Goal: Check status: Check status

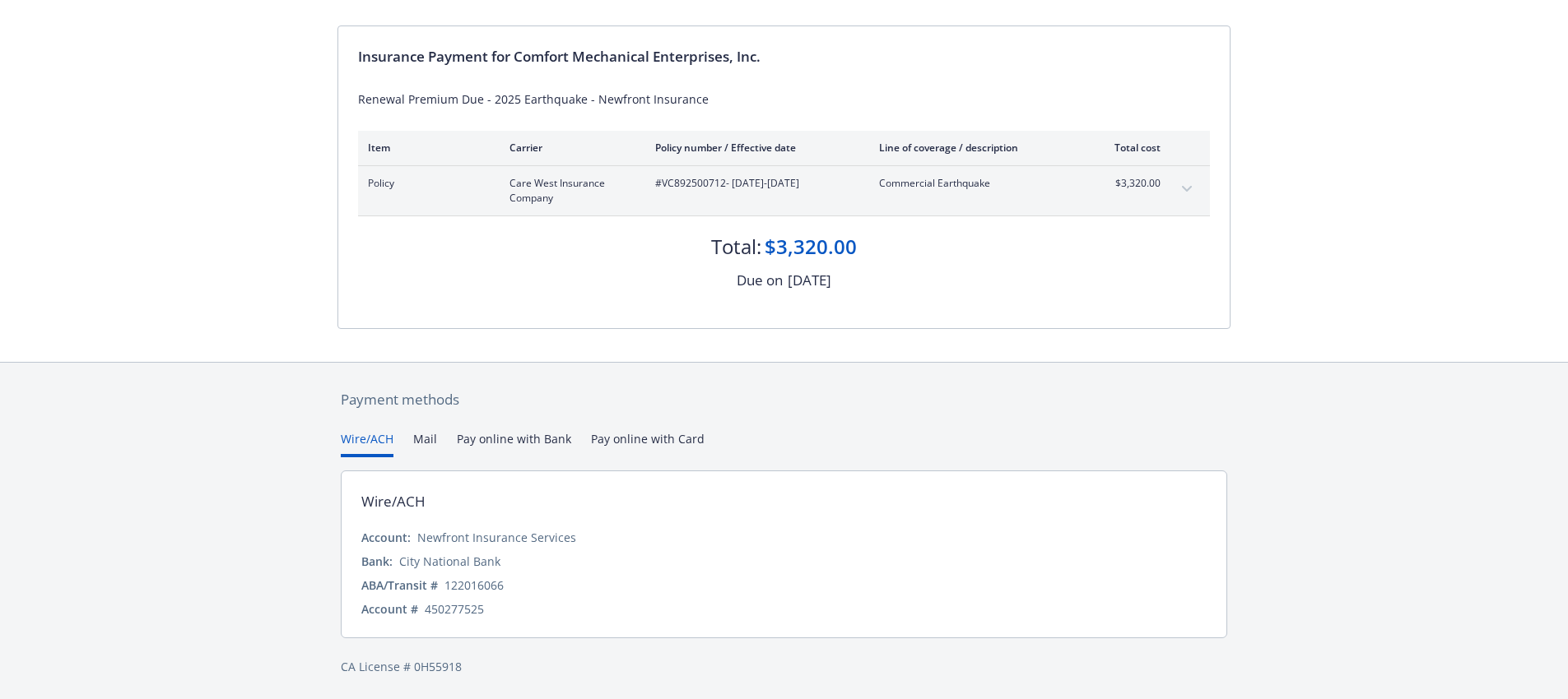
scroll to position [148, 0]
click at [426, 435] on button "Mail" at bounding box center [424, 441] width 24 height 27
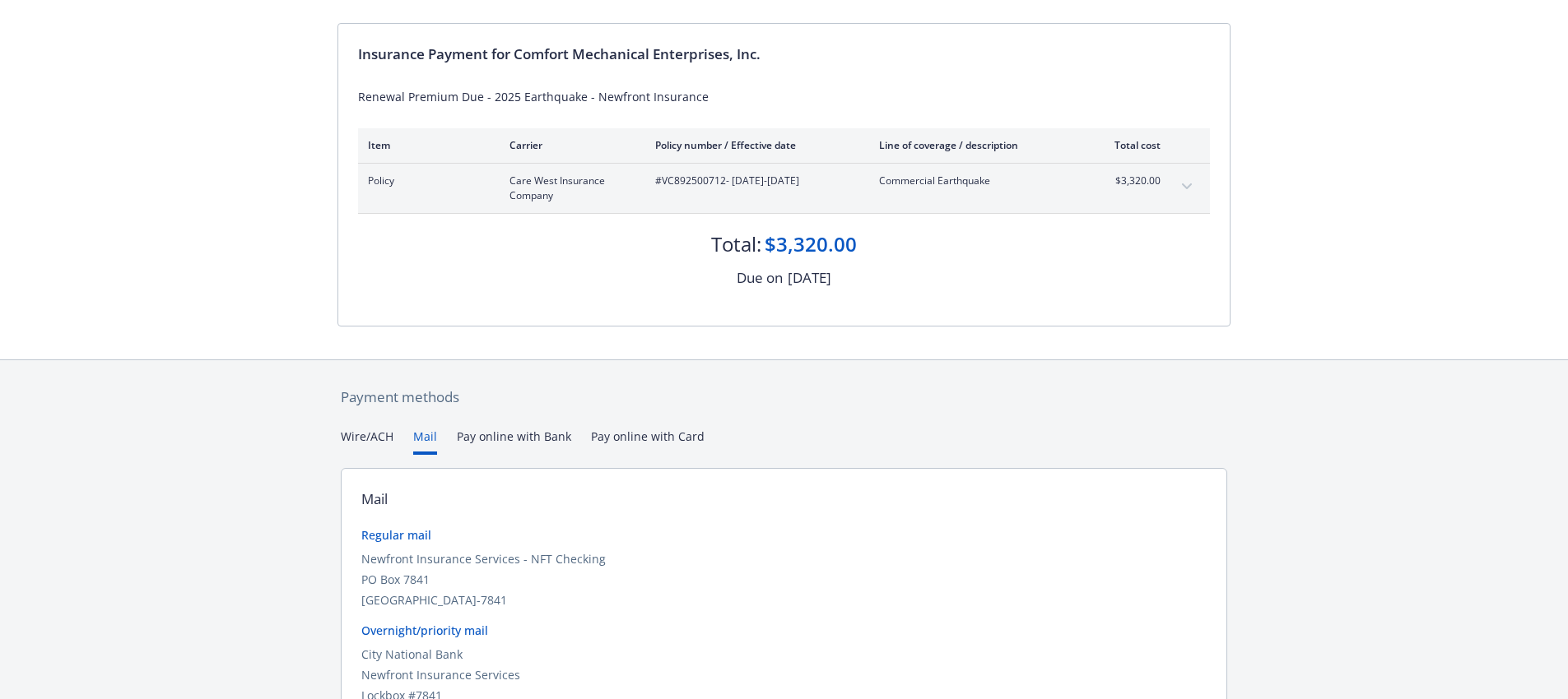
drag, startPoint x: 493, startPoint y: 406, endPoint x: 514, endPoint y: 420, distance: 25.2
click at [508, 414] on div "Payment methods Wire/ACH Mail Pay online with Bank Pay online with Card Mail Re…" at bounding box center [784, 594] width 893 height 469
